Goal: Go to known website: Access a specific website the user already knows

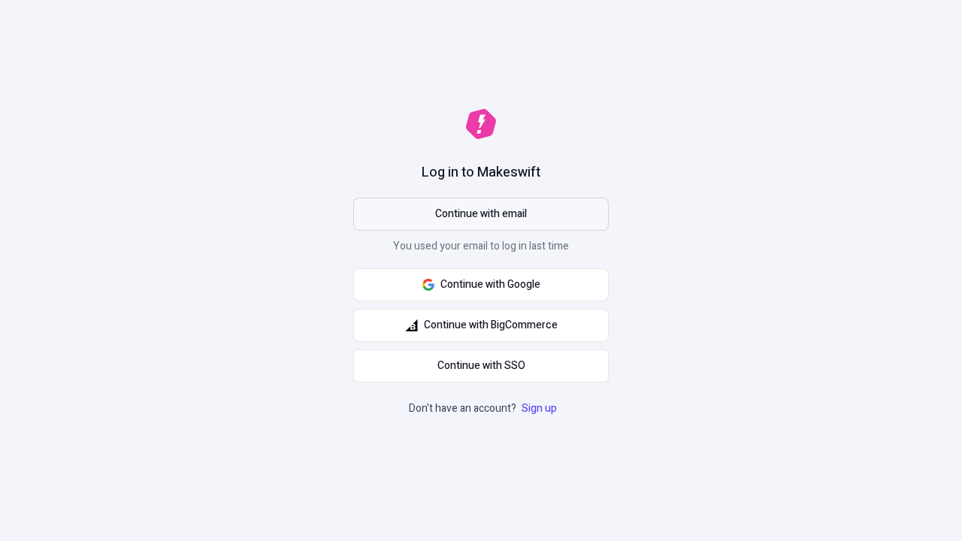
click at [481, 214] on span "Continue with email" at bounding box center [481, 214] width 92 height 17
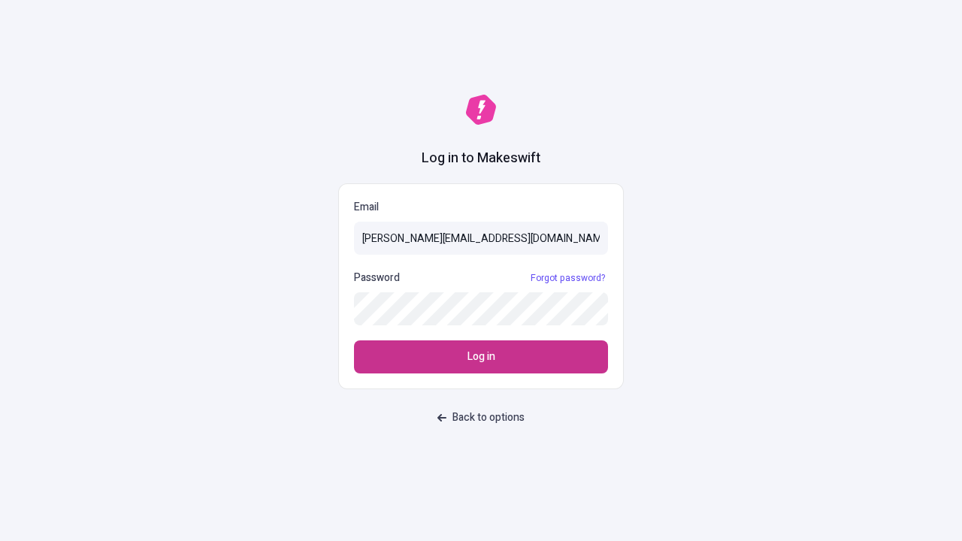
click at [481, 357] on span "Log in" at bounding box center [482, 357] width 28 height 17
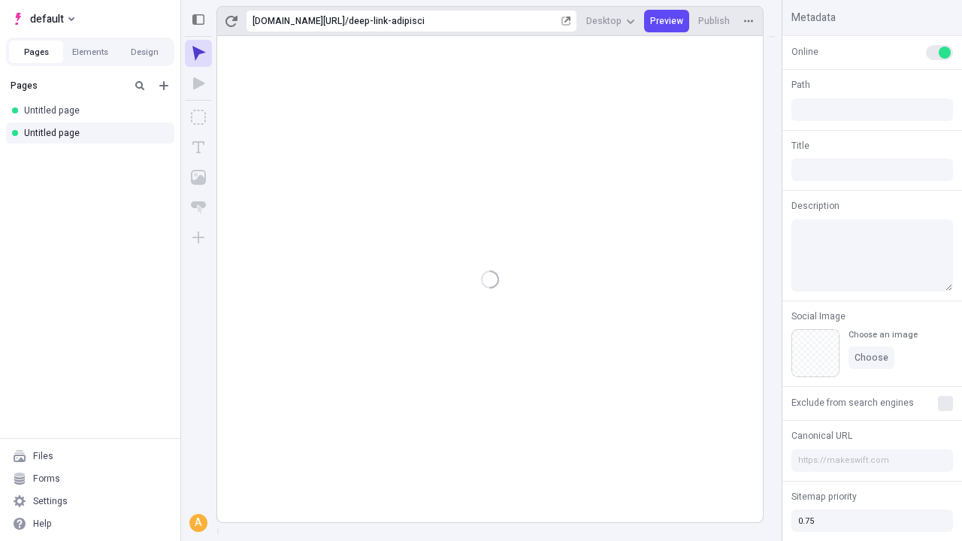
type input "/deep-link-adipisci"
